Goal: Information Seeking & Learning: Find specific fact

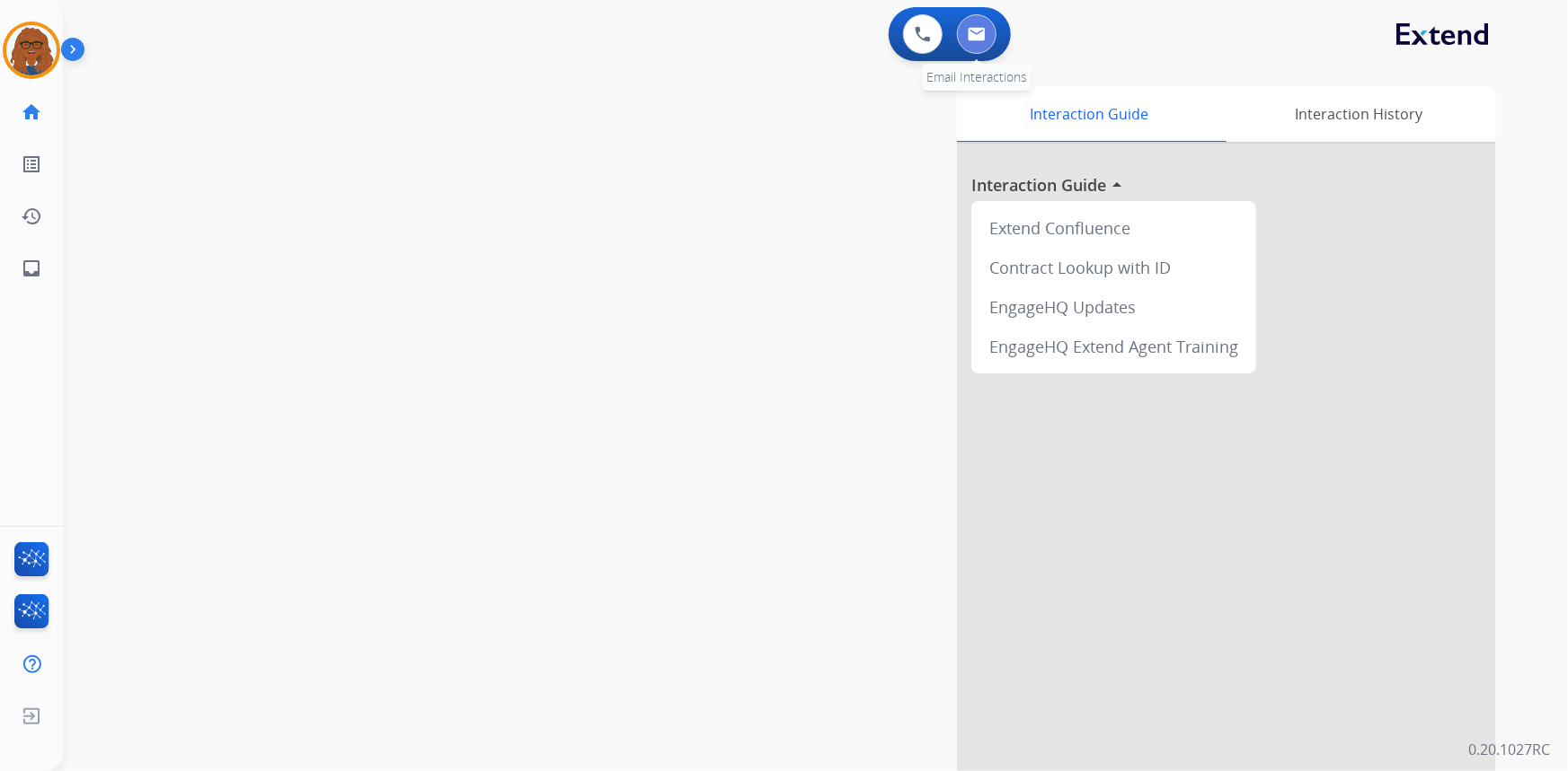
click at [973, 44] on button at bounding box center [976, 34] width 40 height 40
select select "**********"
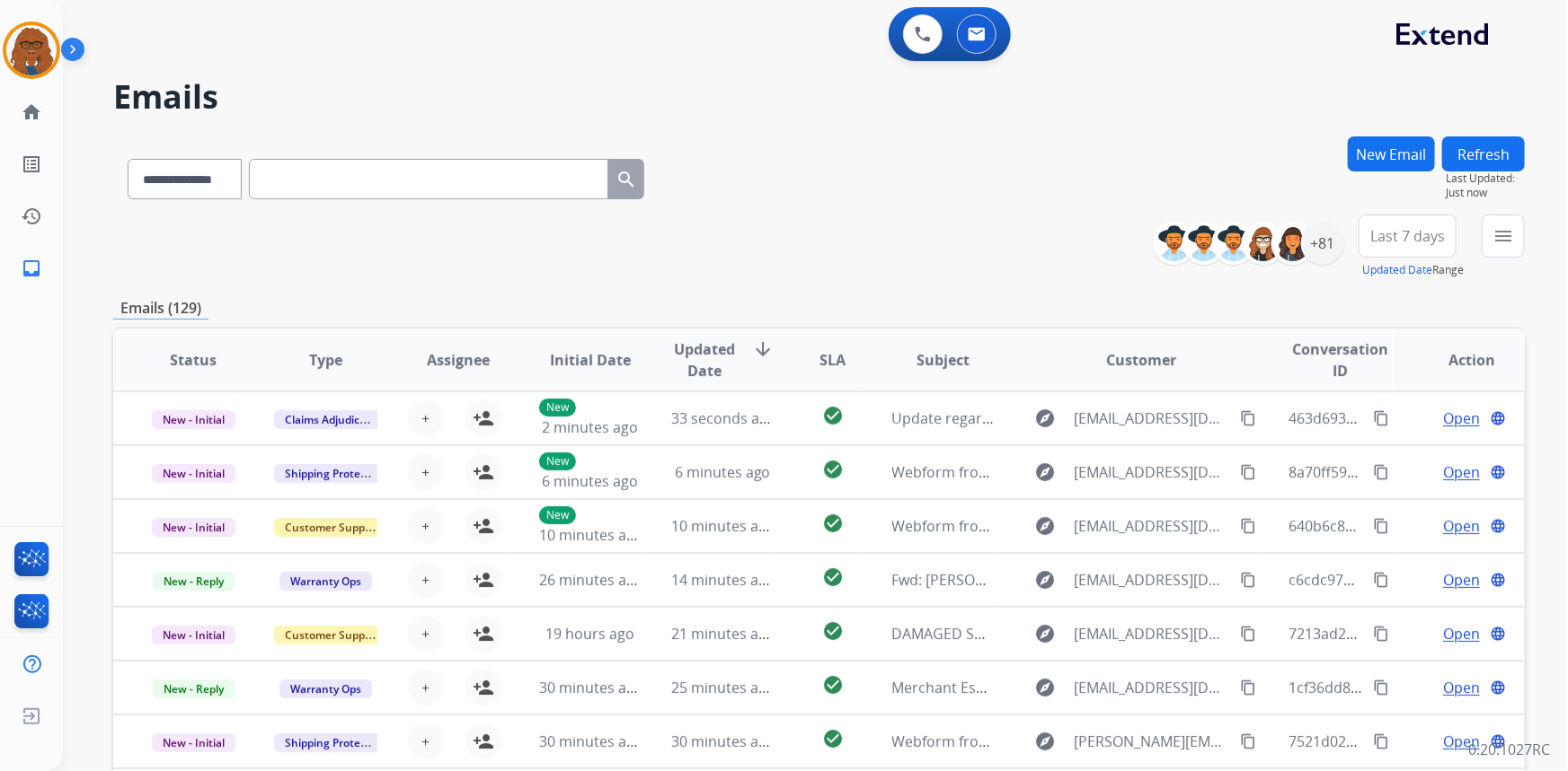
paste input "**********"
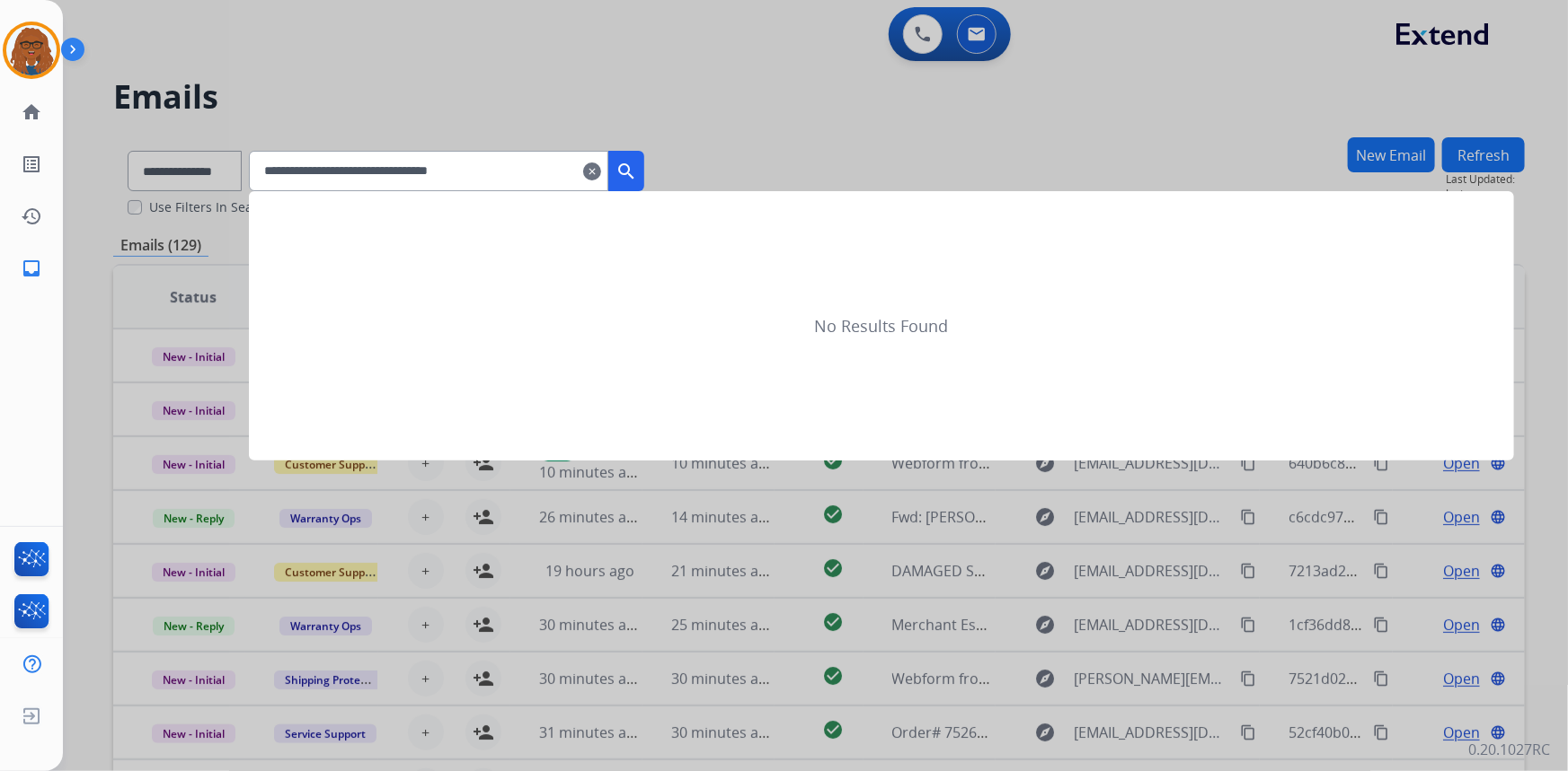
type input "**********"
click at [637, 176] on mat-icon "search" at bounding box center [626, 171] width 22 height 22
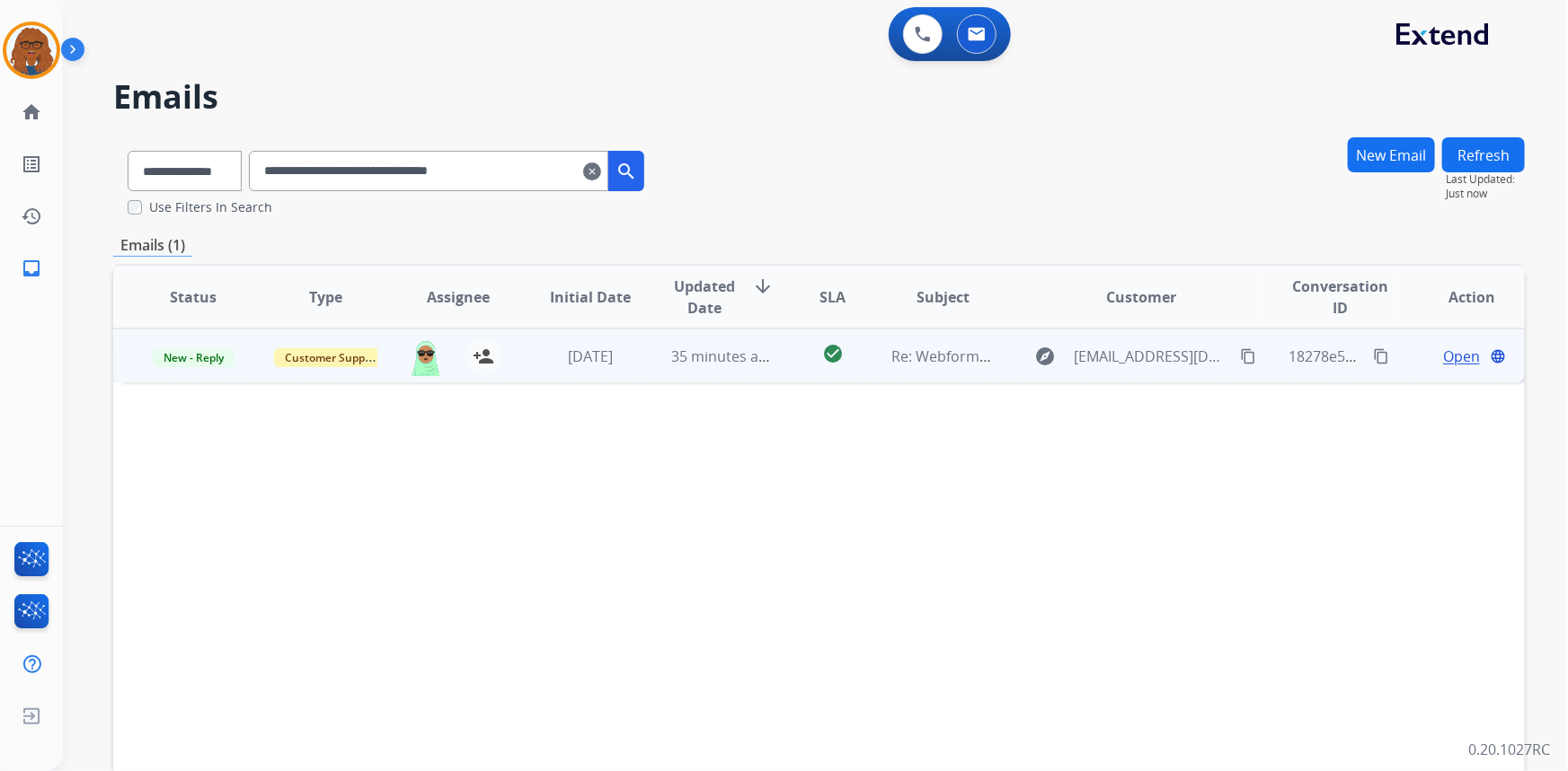
click at [1457, 358] on span "Open" at bounding box center [1460, 356] width 37 height 22
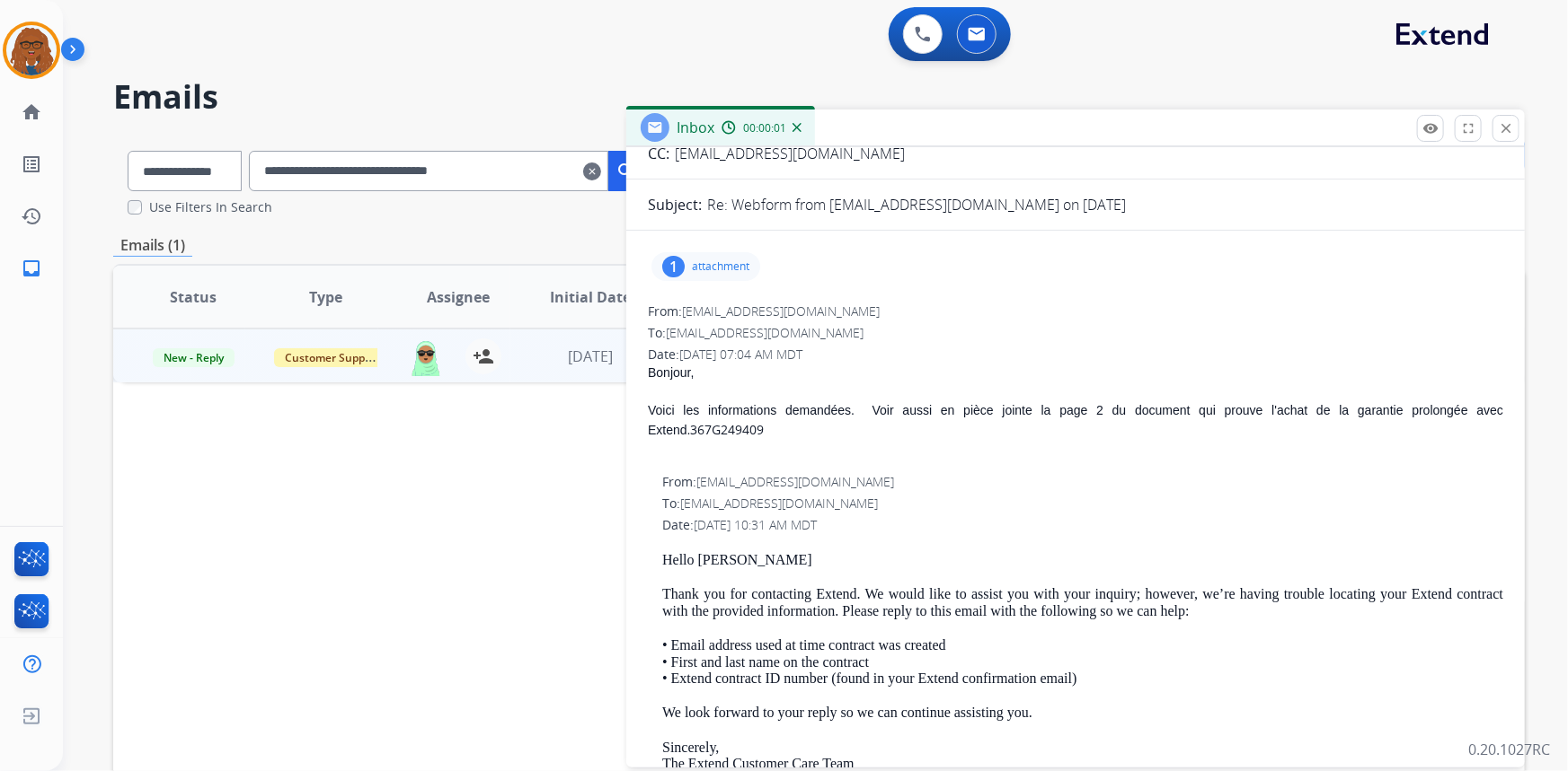
scroll to position [163, 0]
click at [700, 253] on div "1 attachment" at bounding box center [705, 266] width 109 height 28
click at [1051, 315] on div "From: [EMAIL_ADDRESS][DOMAIN_NAME]" at bounding box center [1075, 310] width 855 height 18
click at [734, 260] on p "attachment" at bounding box center [720, 266] width 58 height 14
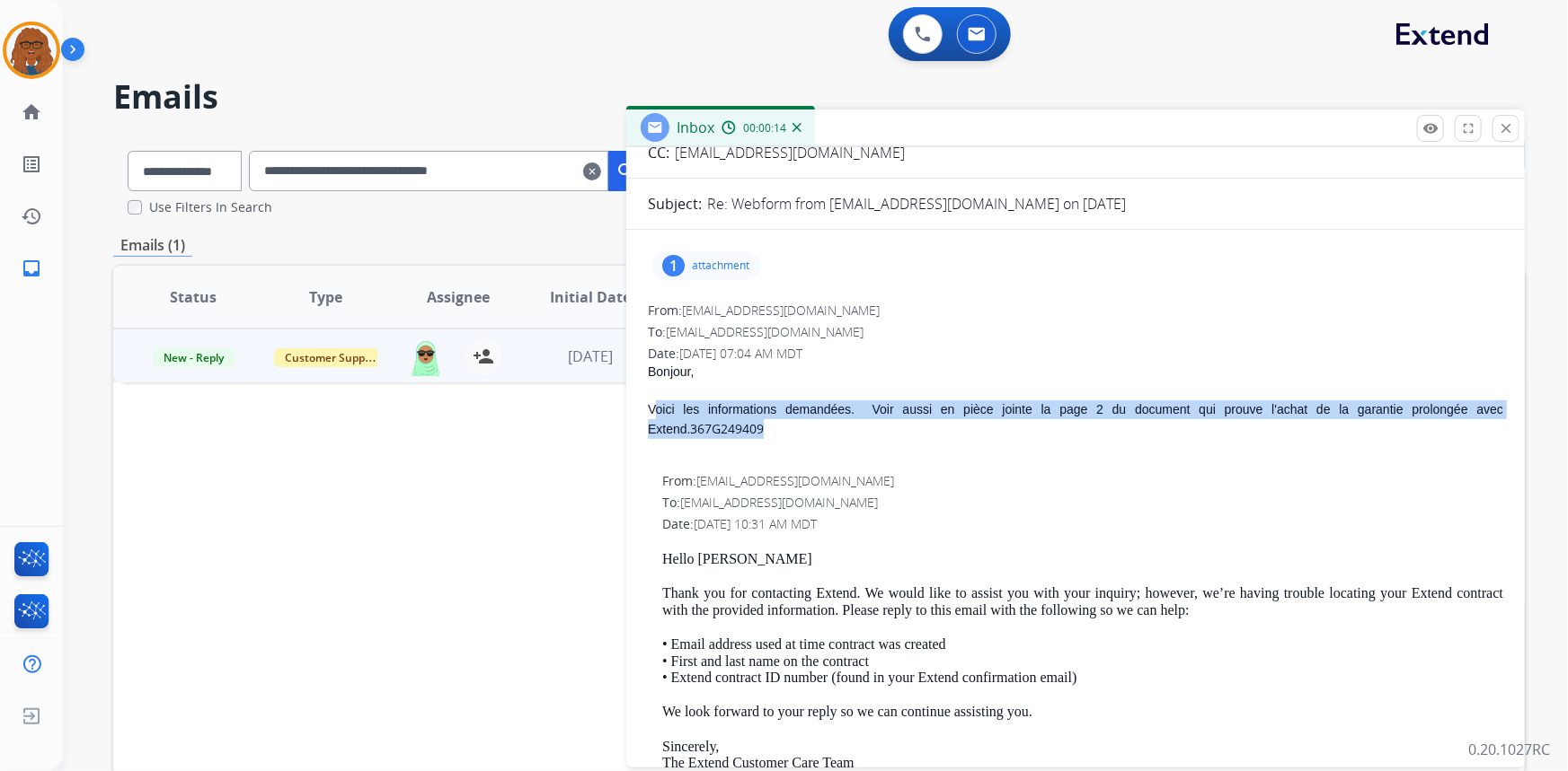
drag, startPoint x: 742, startPoint y: 433, endPoint x: 702, endPoint y: 408, distance: 47.2
click at [693, 407] on div "Voici les informations demandées. Voir aussi en pièce jointe la page 2 du docum…" at bounding box center [1075, 420] width 855 height 39
drag, startPoint x: 801, startPoint y: 430, endPoint x: 888, endPoint y: 436, distance: 87.2
click at [801, 430] on div "Voici les informations demandées. Voir aussi en pièce jointe la page 2 du docum…" at bounding box center [1075, 420] width 855 height 39
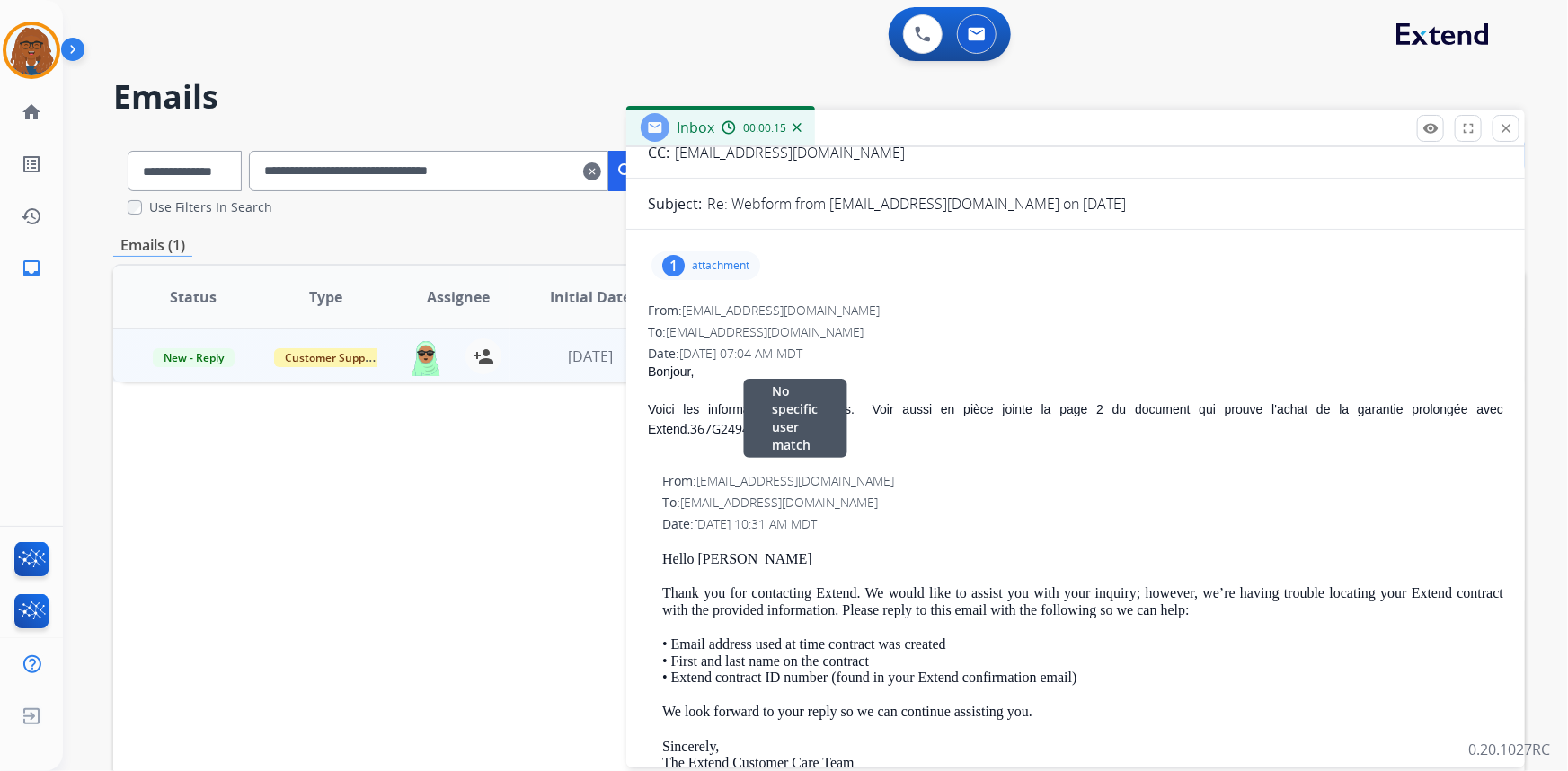
drag, startPoint x: 1294, startPoint y: 472, endPoint x: 1302, endPoint y: 464, distance: 11.3
click at [1295, 472] on div "From: [EMAIL_ADDRESS][DOMAIN_NAME] No specific user match" at bounding box center [1083, 481] width 841 height 18
drag, startPoint x: 1494, startPoint y: 403, endPoint x: 646, endPoint y: 415, distance: 848.1
click at [646, 415] on div "1 attachment From: [EMAIL_ADDRESS][DOMAIN_NAME] To: [EMAIL_ADDRESS][DOMAIN_NAME…" at bounding box center [1075, 700] width 898 height 911
copy div "Voici les informations demandées. Voir aussi en pièce jointe la page 2 du docum…"
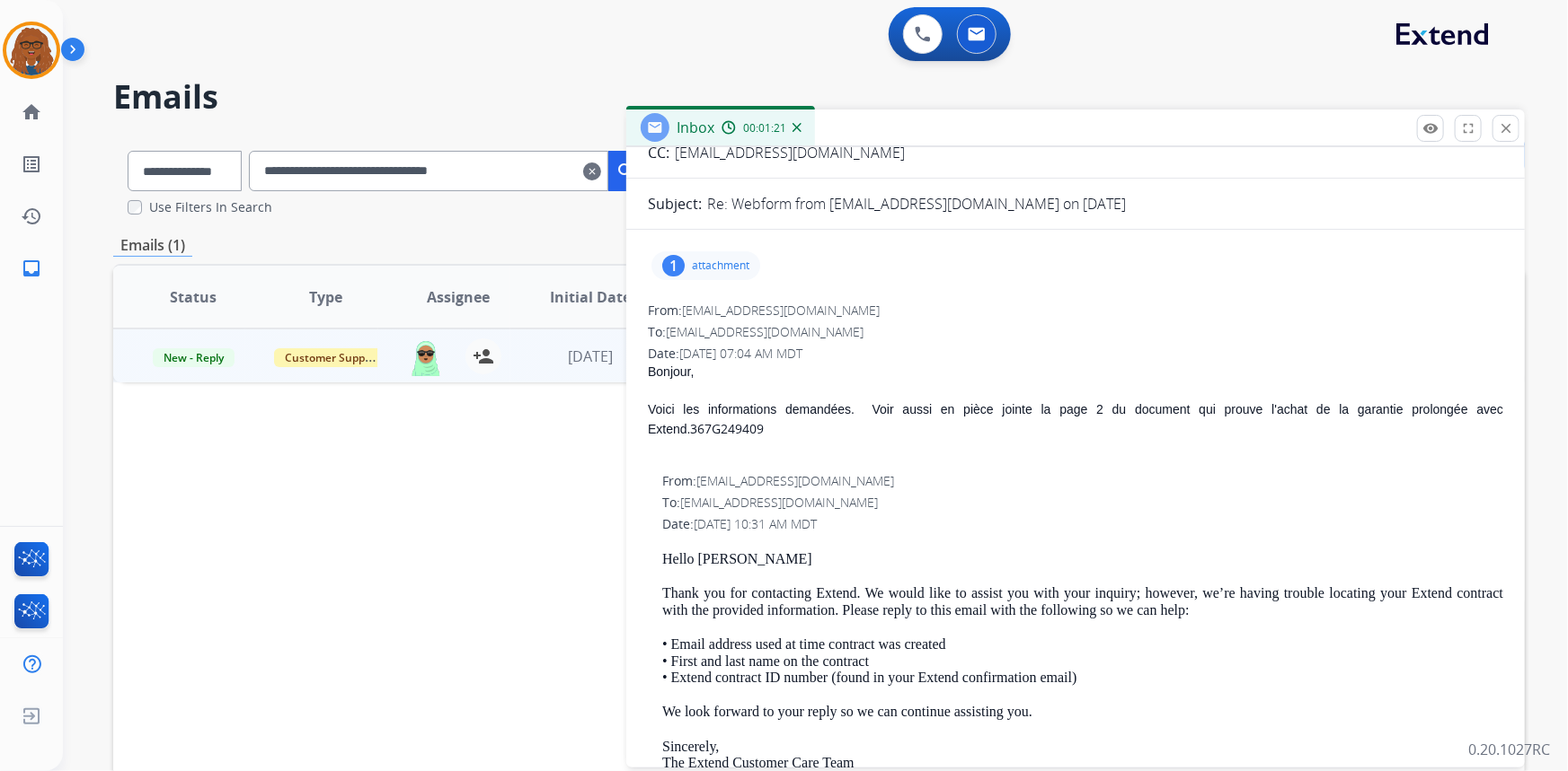
click at [960, 335] on div "To: [EMAIL_ADDRESS][DOMAIN_NAME]" at bounding box center [1075, 332] width 855 height 18
drag, startPoint x: 728, startPoint y: 429, endPoint x: 646, endPoint y: 434, distance: 82.2
click at [646, 434] on div "1 attachment From: [EMAIL_ADDRESS][DOMAIN_NAME] To: [EMAIL_ADDRESS][DOMAIN_NAME…" at bounding box center [1075, 700] width 898 height 911
copy b "367G249409"
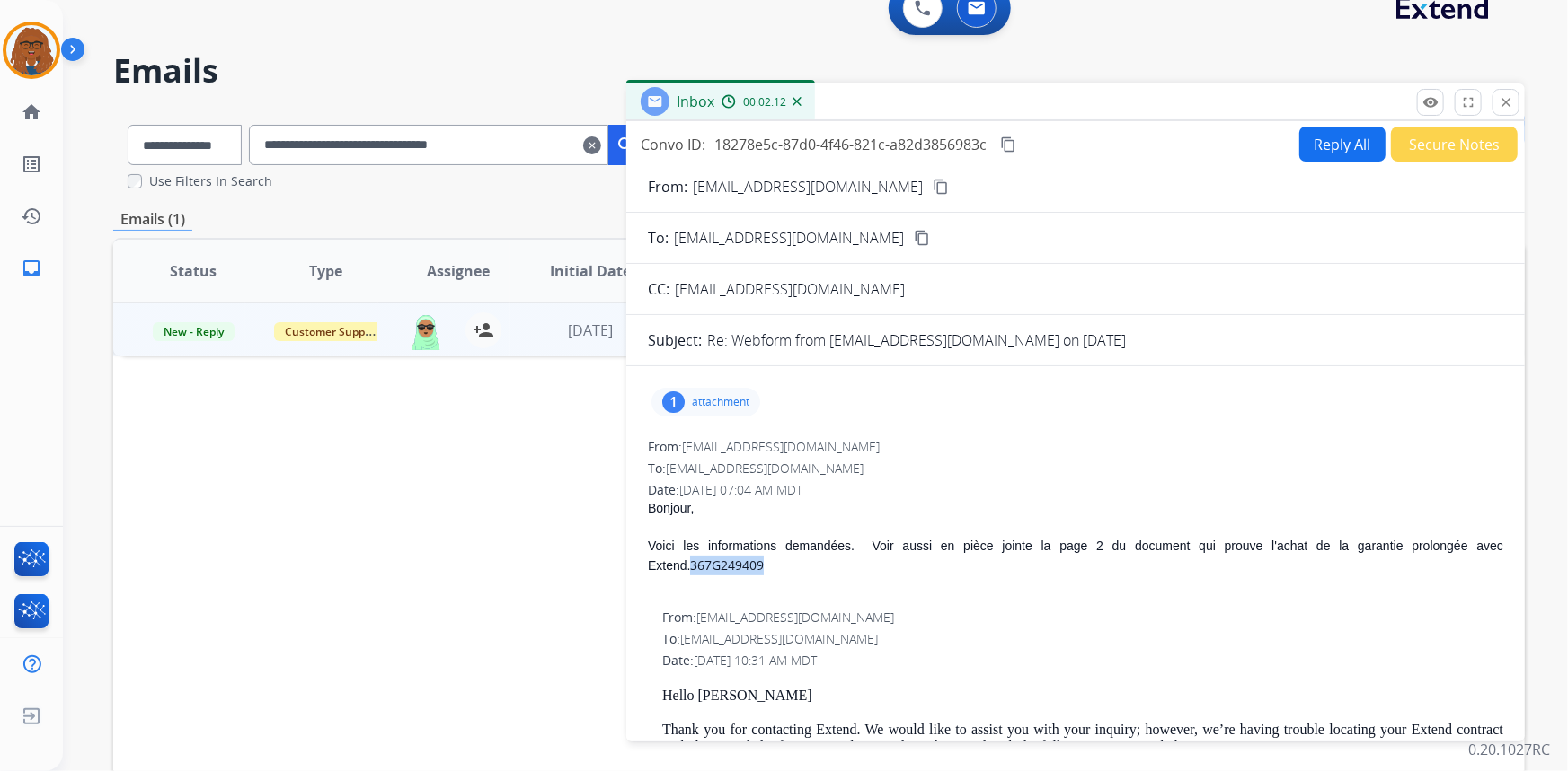
scroll to position [25, 0]
